Goal: Task Accomplishment & Management: Manage account settings

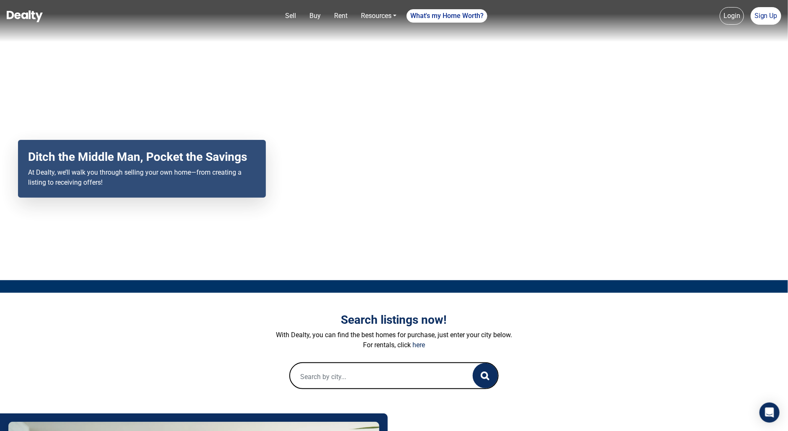
click at [728, 16] on link "Login" at bounding box center [732, 16] width 24 height 18
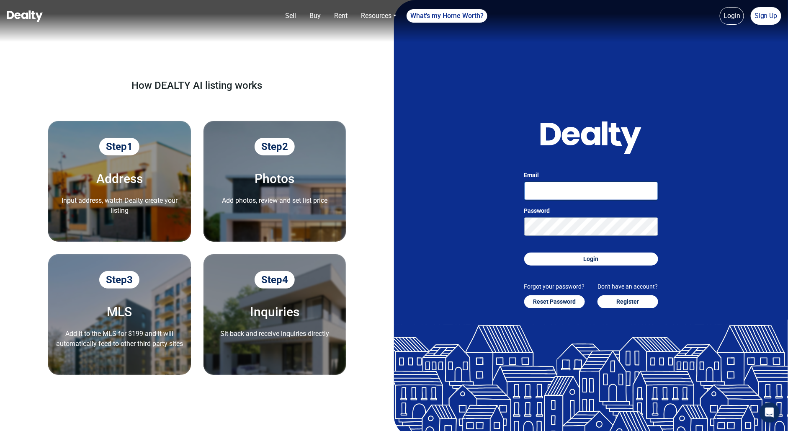
click at [587, 192] on input "Email" at bounding box center [591, 191] width 134 height 18
click at [576, 195] on input "suryaprakash+2@getcarnera.com" at bounding box center [591, 191] width 134 height 18
type input "suryaprakash+7@getcarnera.com"
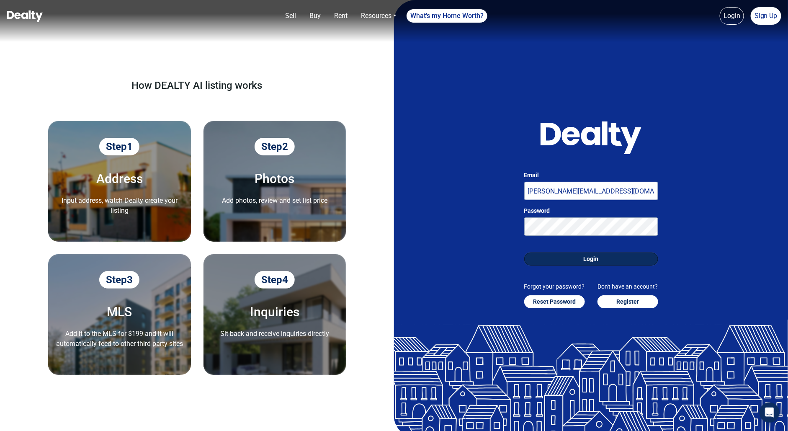
click at [595, 255] on button "Login" at bounding box center [591, 258] width 134 height 13
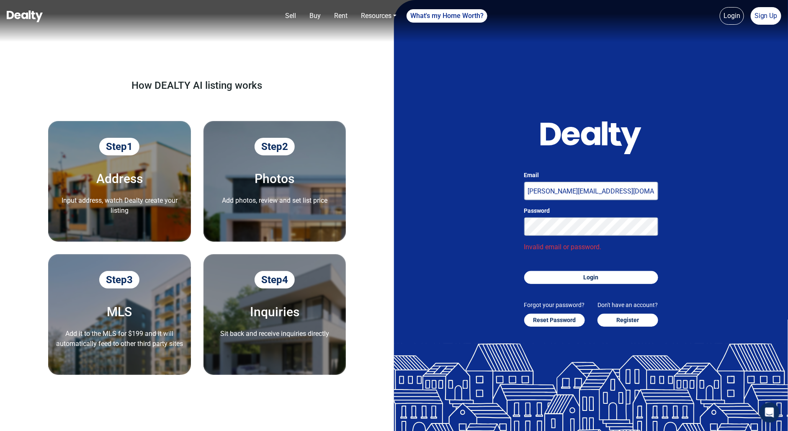
click at [594, 216] on div "Password" at bounding box center [591, 220] width 134 height 29
click at [588, 276] on button "Login" at bounding box center [591, 277] width 134 height 13
